Goal: Task Accomplishment & Management: Manage account settings

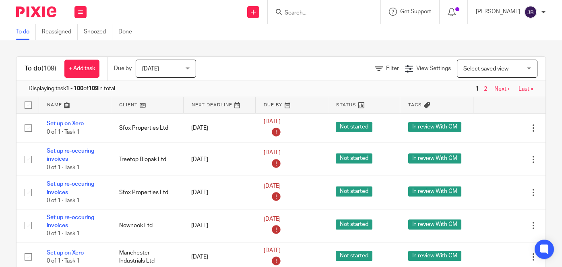
click at [340, 12] on input "Search" at bounding box center [320, 13] width 72 height 7
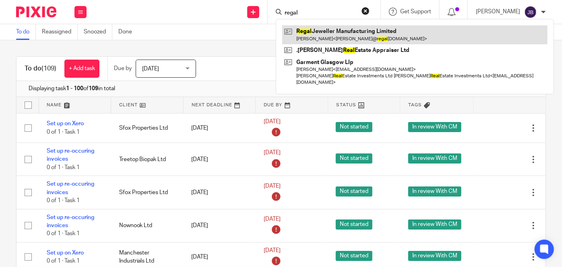
type input "regal"
click at [353, 41] on link at bounding box center [414, 34] width 265 height 19
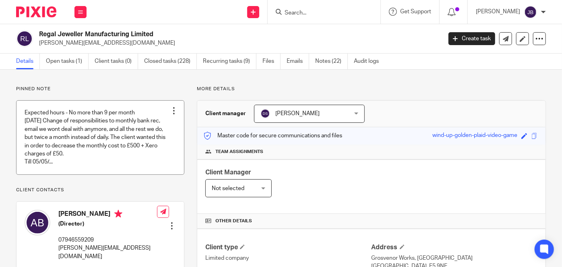
click at [173, 114] on div "Unpin note Edit note" at bounding box center [174, 111] width 12 height 12
click at [158, 146] on li "Edit note" at bounding box center [154, 143] width 39 height 12
click at [158, 144] on span "Edit note" at bounding box center [158, 143] width 23 height 6
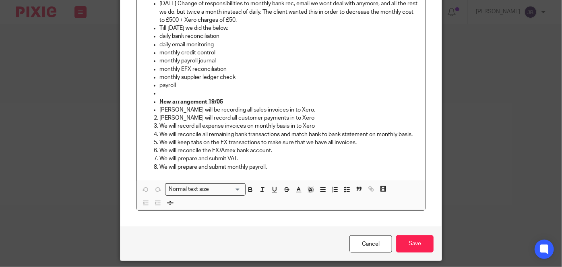
scroll to position [110, 0]
click at [375, 244] on link "Cancel" at bounding box center [370, 243] width 43 height 17
